Goal: Check status

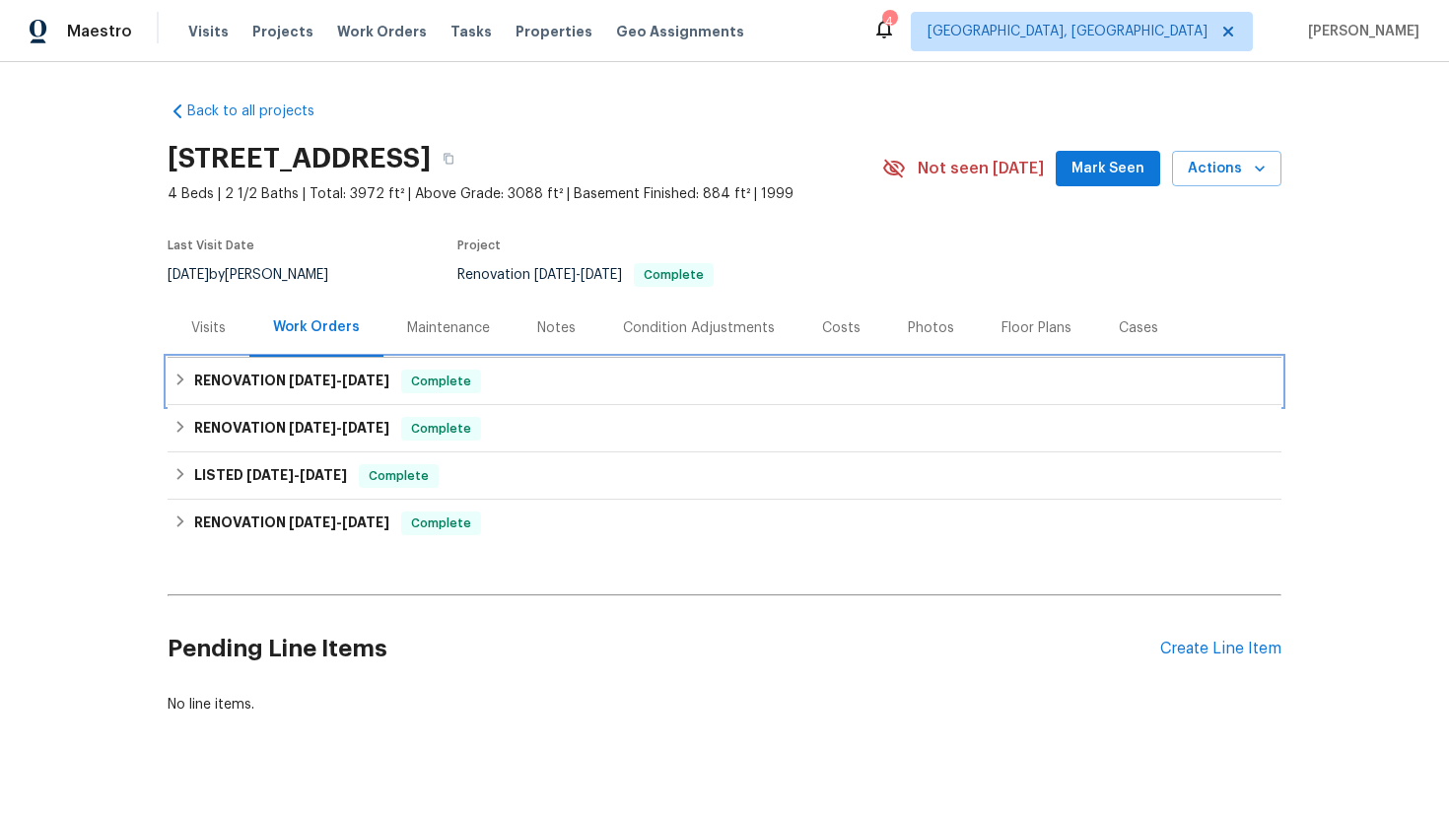
click at [841, 392] on div "RENOVATION [DATE] - [DATE] Complete" at bounding box center [725, 382] width 1102 height 24
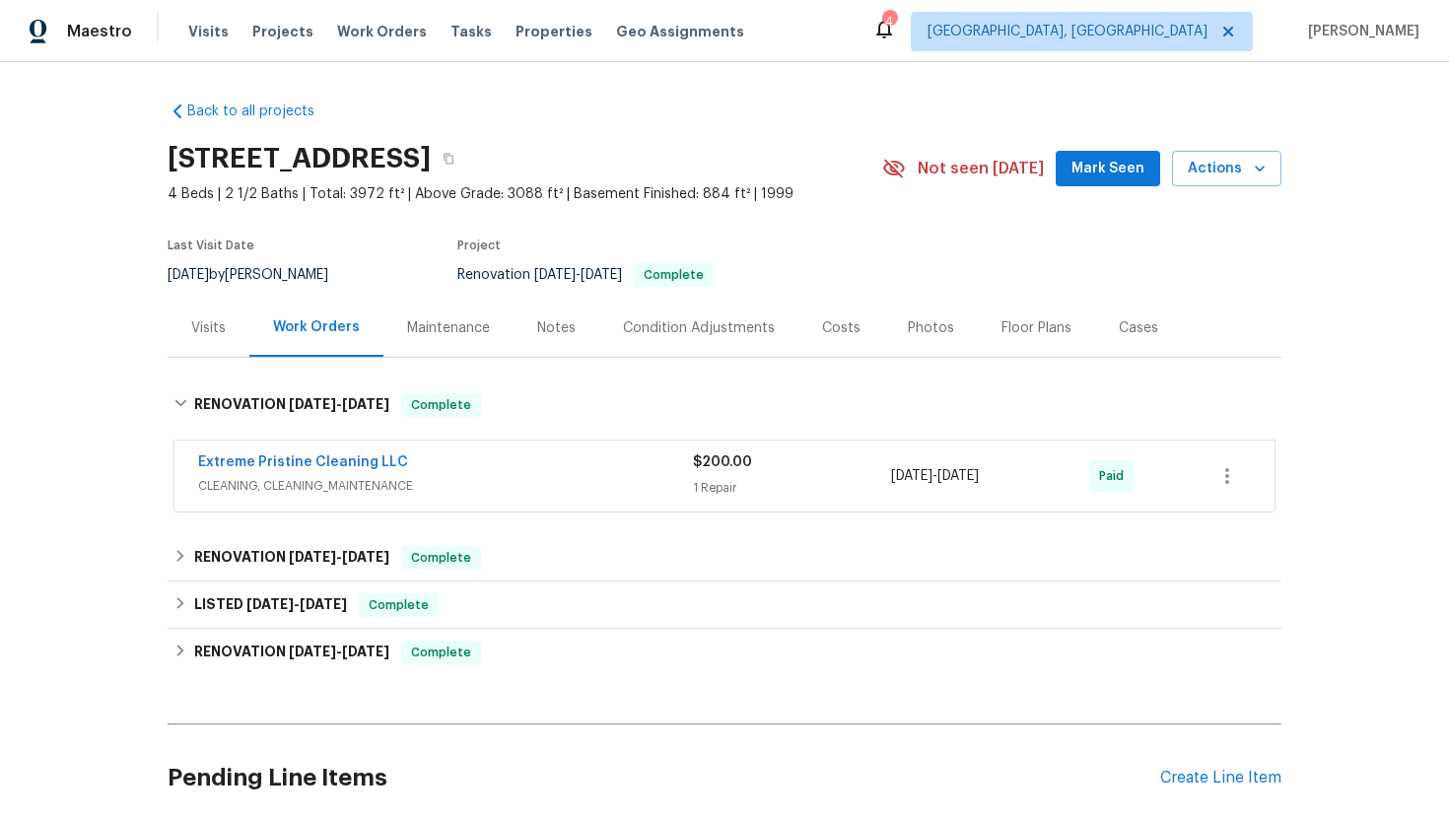
click at [577, 446] on div "Extreme Pristine Cleaning LLC CLEANING, CLEANING_MAINTENANCE $200.00 1 Repair […" at bounding box center [725, 476] width 1100 height 71
click at [520, 465] on div "Extreme Pristine Cleaning LLC" at bounding box center [445, 465] width 495 height 24
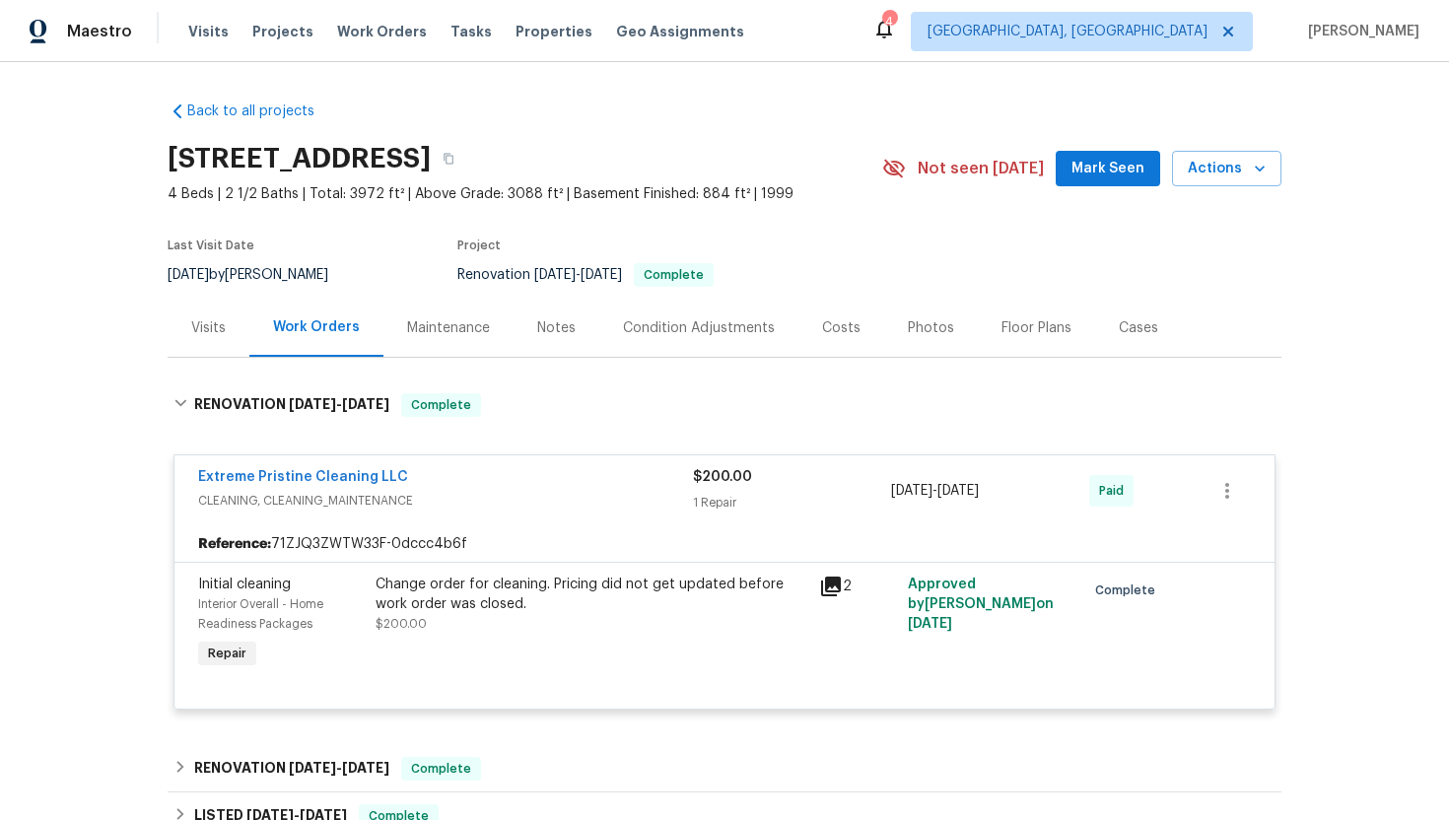
click at [520, 465] on div "Extreme Pristine Cleaning LLC CLEANING, CLEANING_MAINTENANCE $200.00 1 Repair […" at bounding box center [725, 491] width 1100 height 71
click at [503, 479] on div "Extreme Pristine Cleaning LLC" at bounding box center [445, 479] width 495 height 24
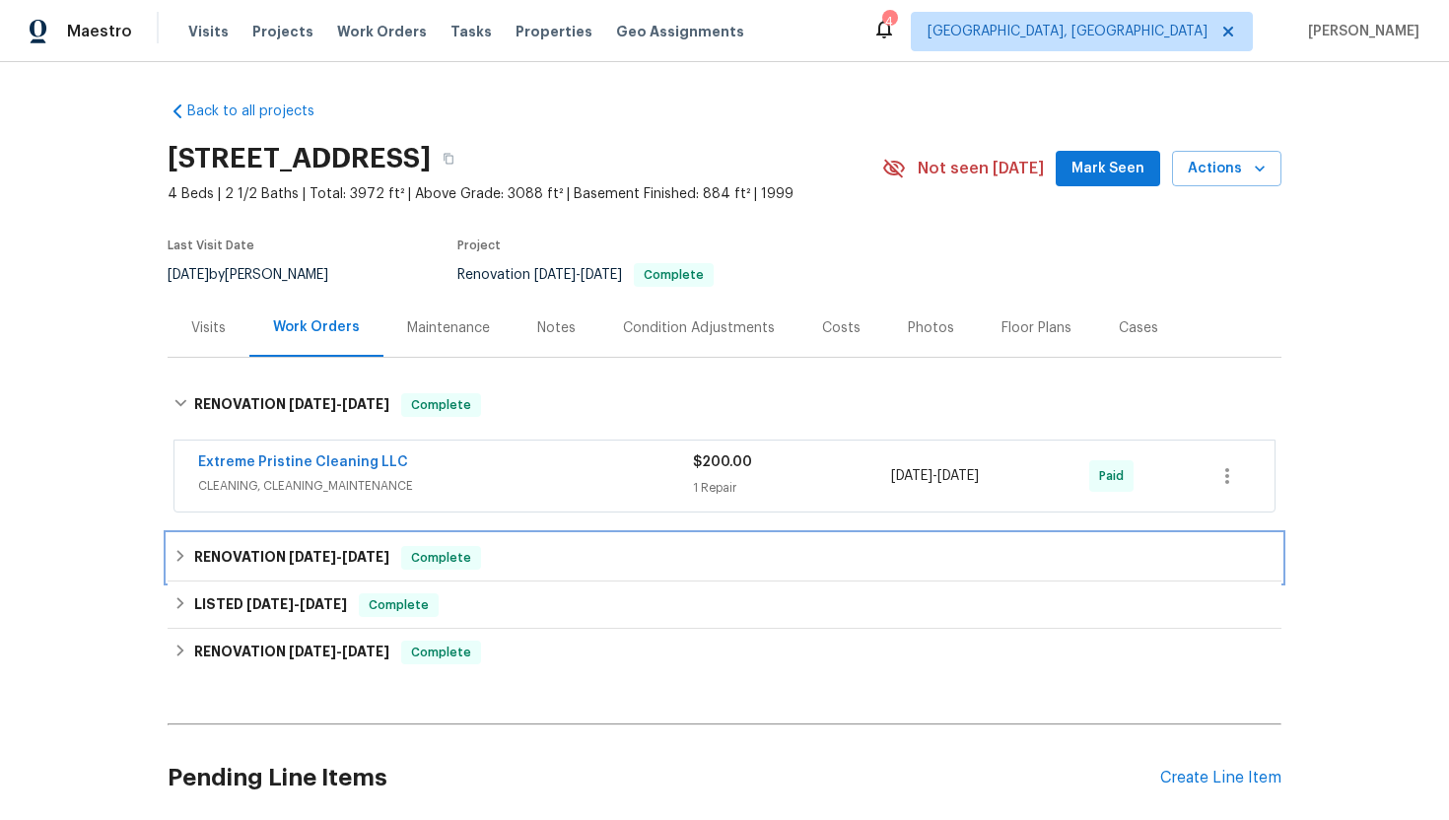
click at [523, 565] on div "RENOVATION [DATE] - [DATE] Complete" at bounding box center [725, 558] width 1102 height 24
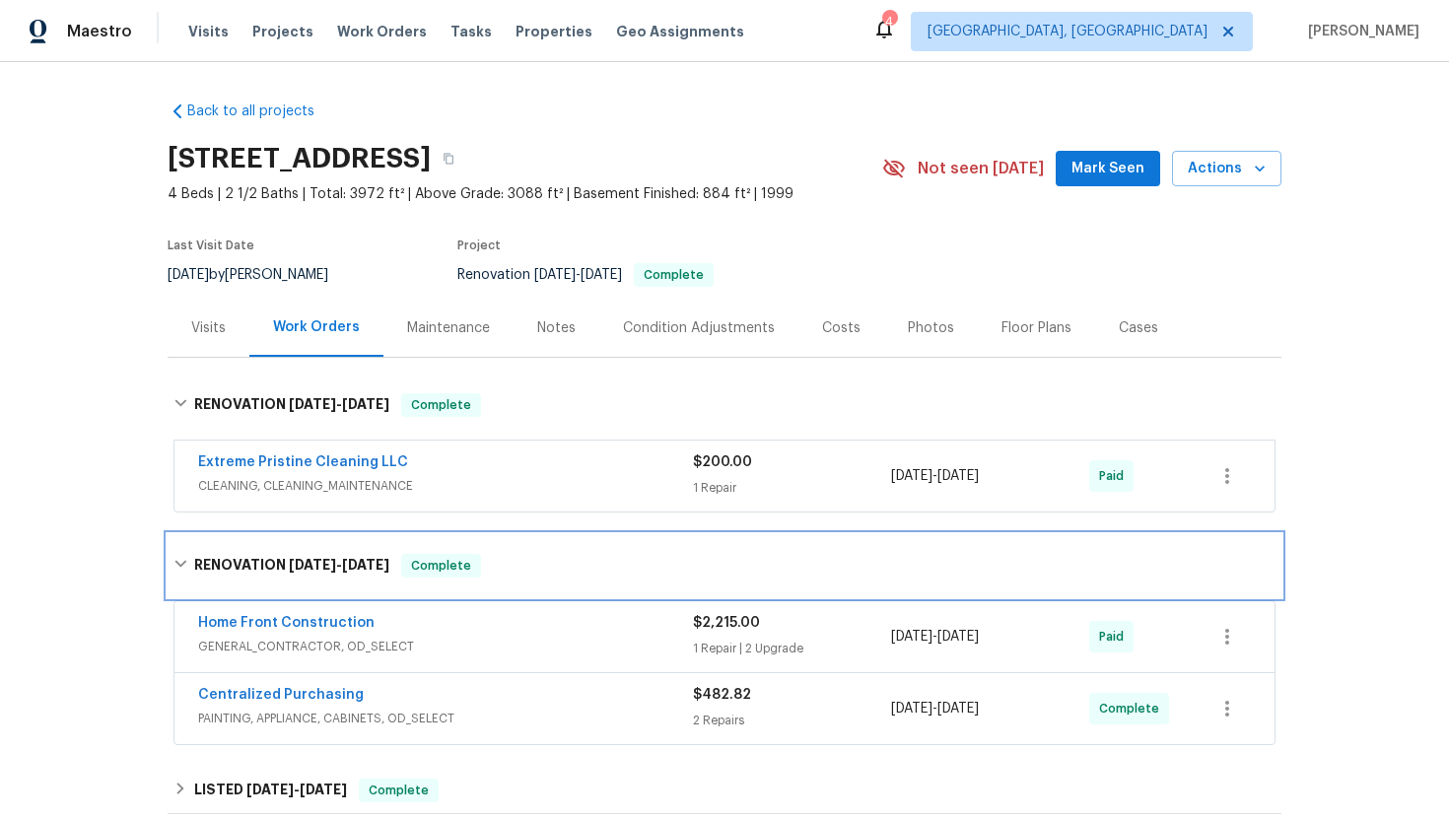
click at [523, 565] on div "RENOVATION [DATE] - [DATE] Complete" at bounding box center [725, 566] width 1102 height 24
